Goal: Navigation & Orientation: Find specific page/section

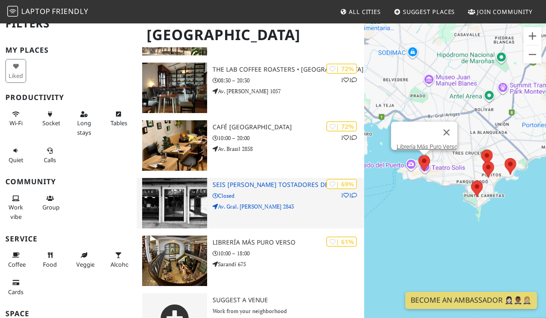
scroll to position [123, 0]
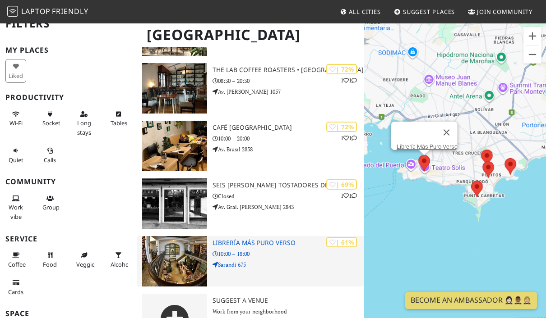
click at [274, 244] on h3 "Librería Más Puro Verso" at bounding box center [287, 243] width 151 height 8
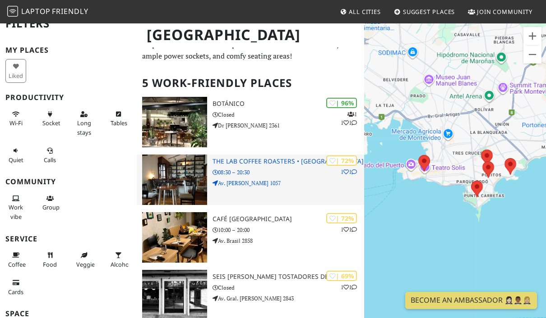
scroll to position [0, 0]
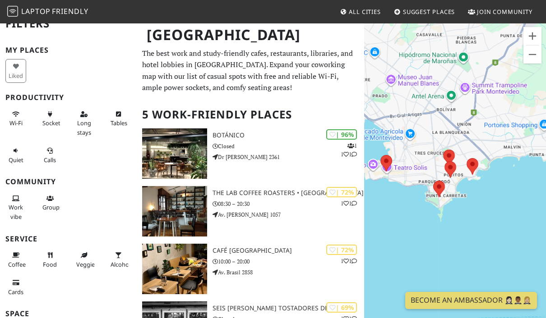
click at [408, 174] on div at bounding box center [455, 182] width 182 height 318
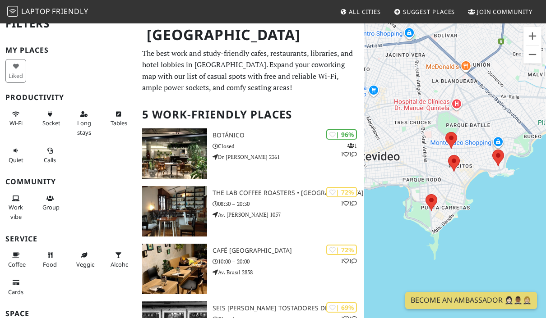
drag, startPoint x: 428, startPoint y: 185, endPoint x: 387, endPoint y: 175, distance: 42.3
click at [387, 175] on div at bounding box center [455, 182] width 182 height 318
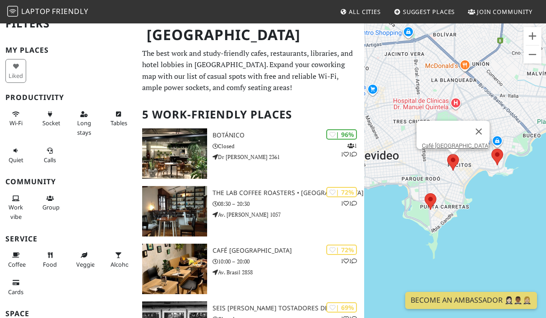
click at [452, 162] on img at bounding box center [452, 163] width 19 height 24
click at [468, 129] on button "Close" at bounding box center [479, 132] width 22 height 22
click at [463, 132] on div "Café [GEOGRAPHIC_DATA]" at bounding box center [455, 182] width 182 height 318
click at [476, 170] on div at bounding box center [455, 182] width 182 height 318
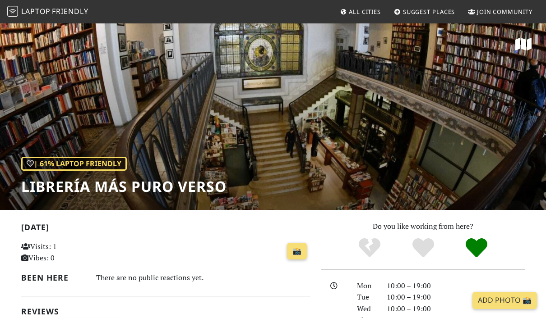
click at [400, 110] on div "| 61% Laptop Friendly Librería Más Puro Verso" at bounding box center [273, 117] width 546 height 188
